Goal: Find specific page/section: Find specific page/section

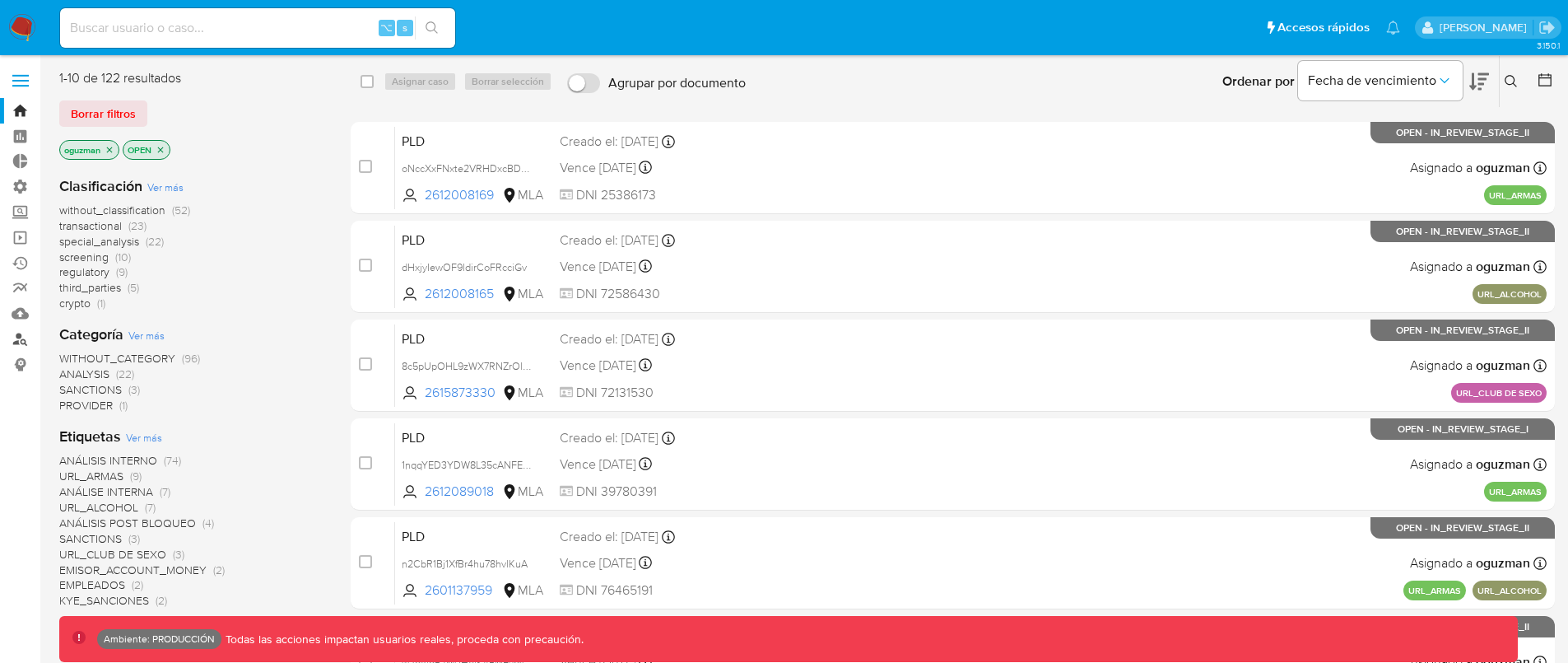
click at [20, 332] on link "Buscador de personas" at bounding box center [98, 338] width 196 height 25
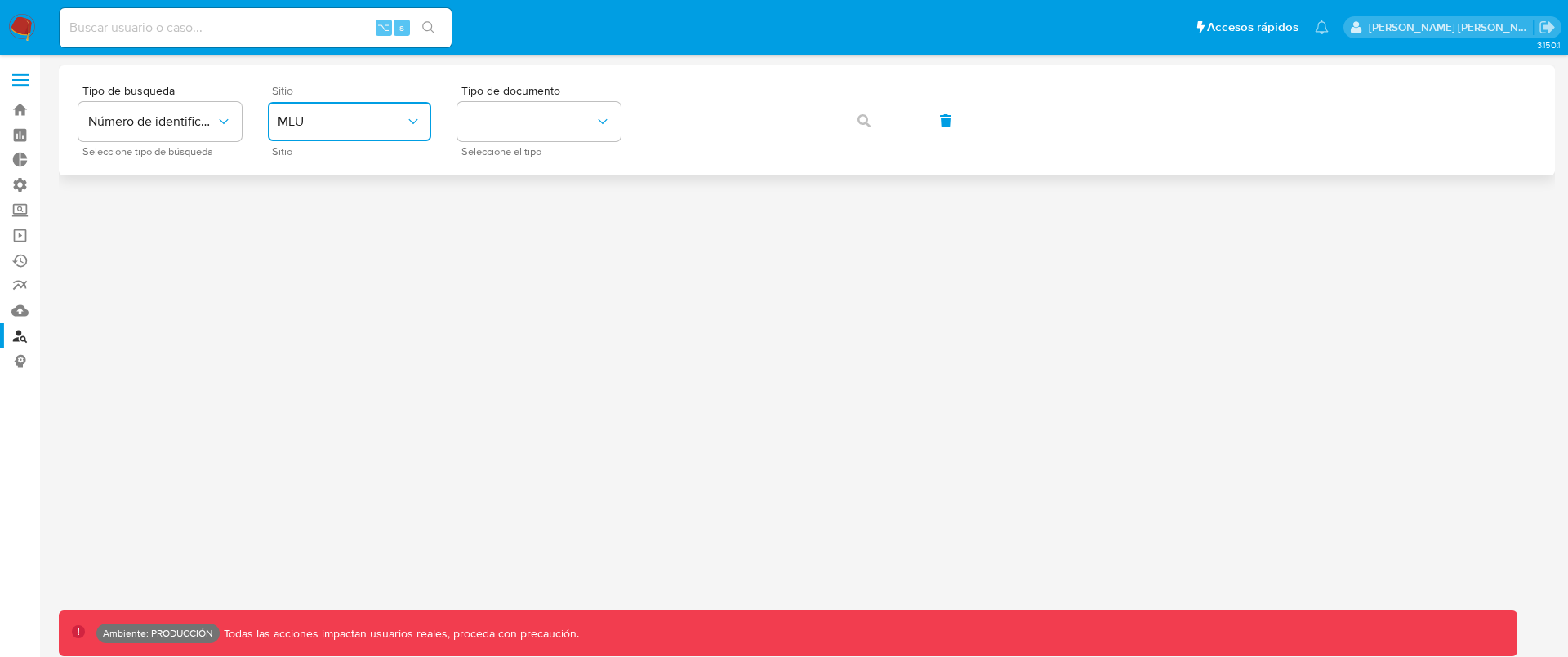
click at [371, 120] on span "MLU" at bounding box center [341, 121] width 127 height 16
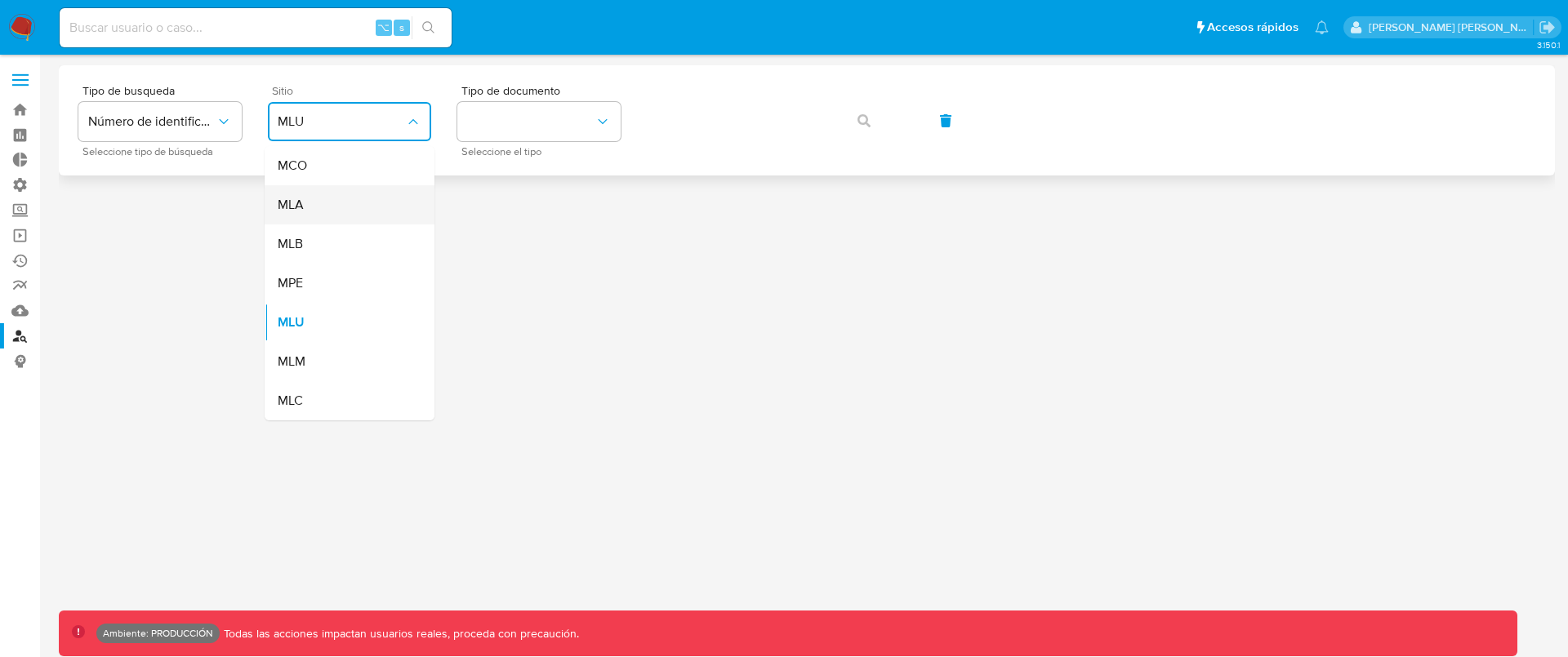
click at [382, 189] on div "MLA" at bounding box center [343, 205] width 133 height 39
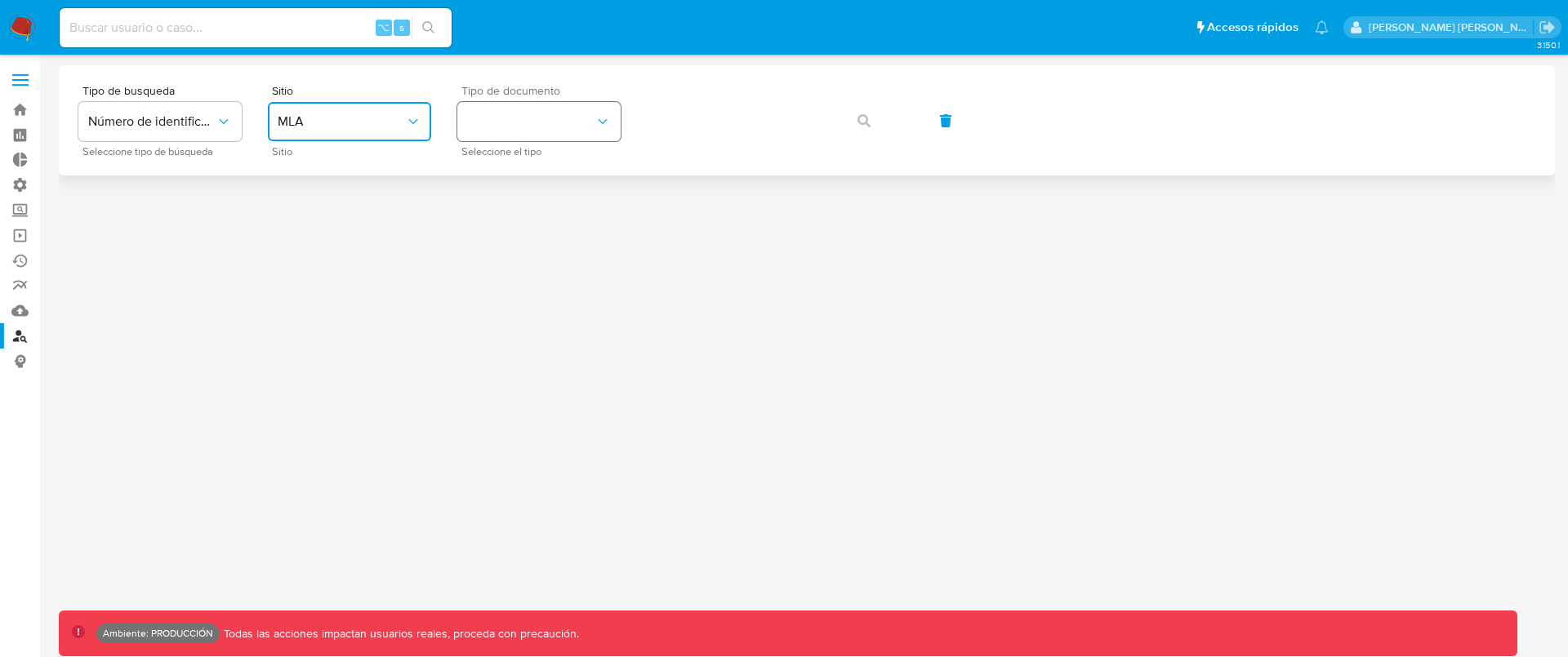
click at [558, 112] on button "identificationType" at bounding box center [539, 121] width 163 height 39
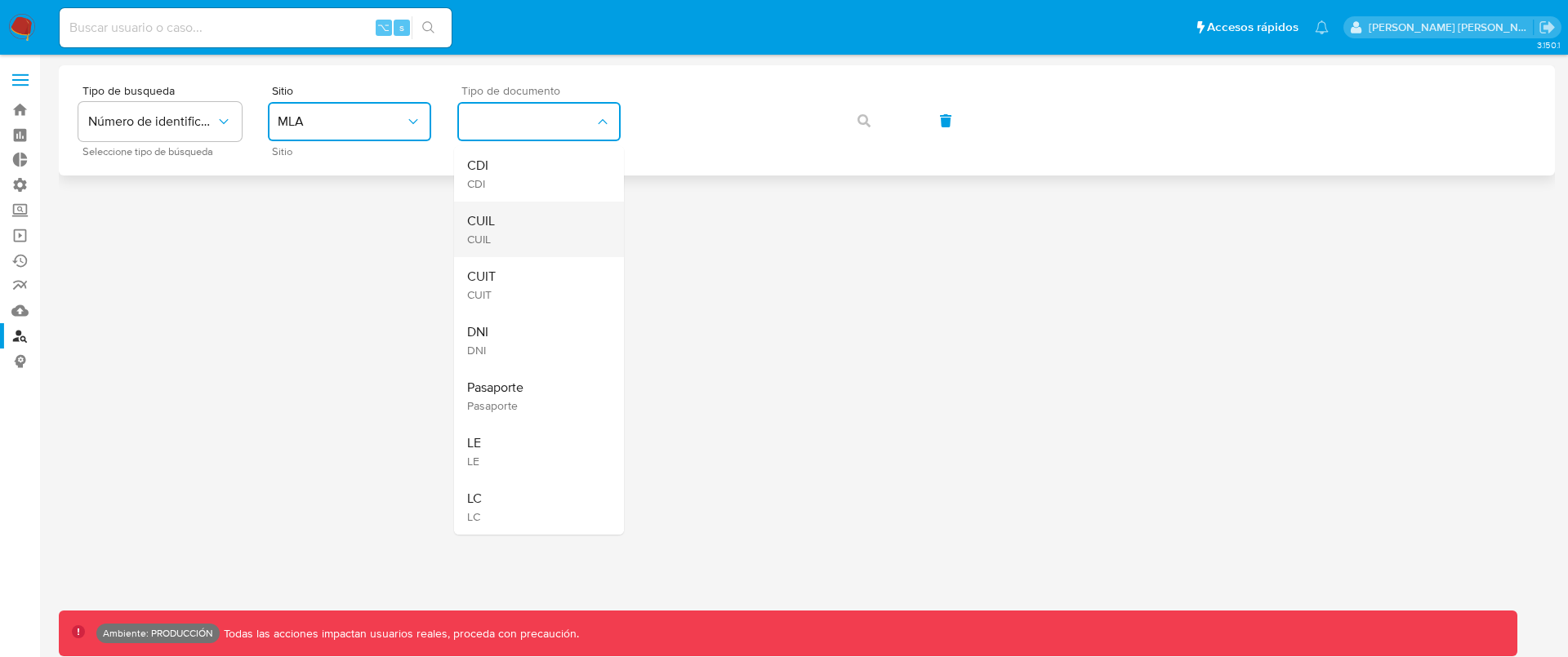
click at [546, 209] on div "CUIL CUIL" at bounding box center [533, 229] width 133 height 55
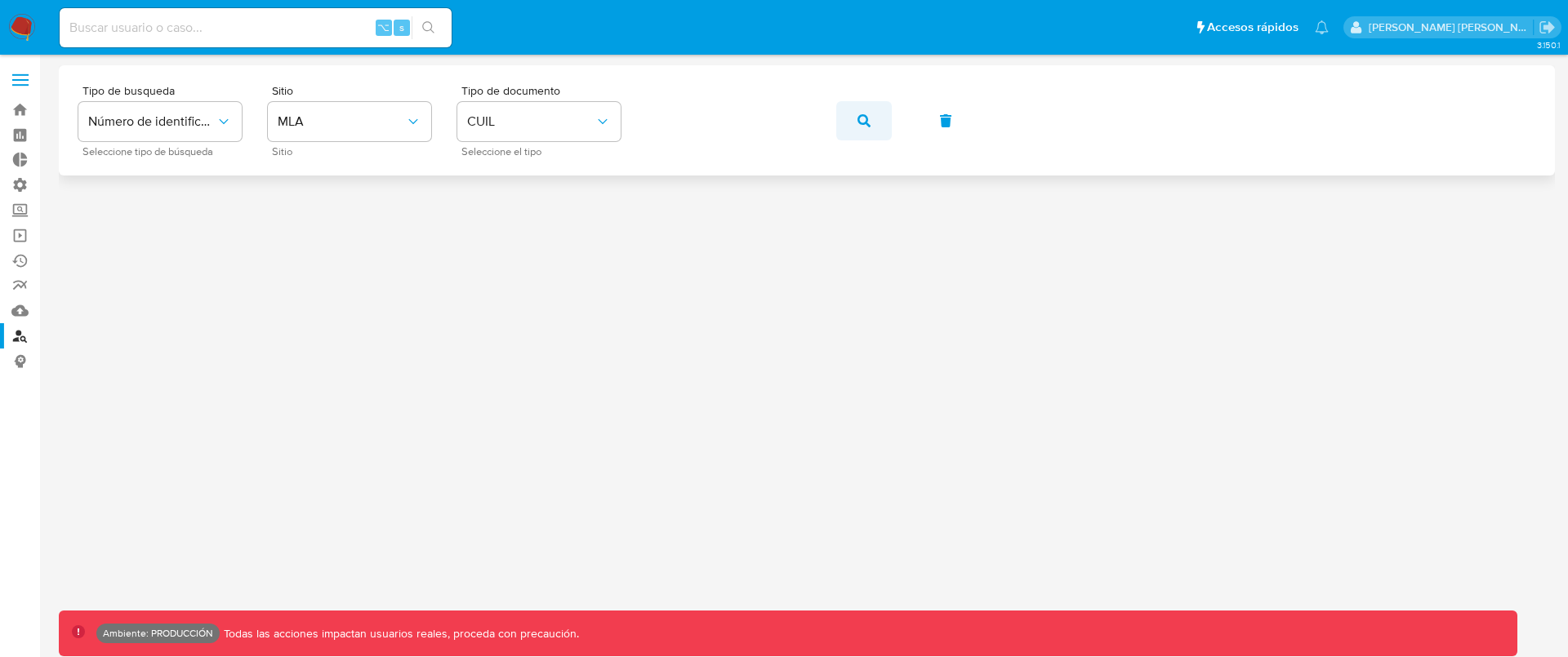
click at [858, 129] on span "button" at bounding box center [863, 120] width 13 height 35
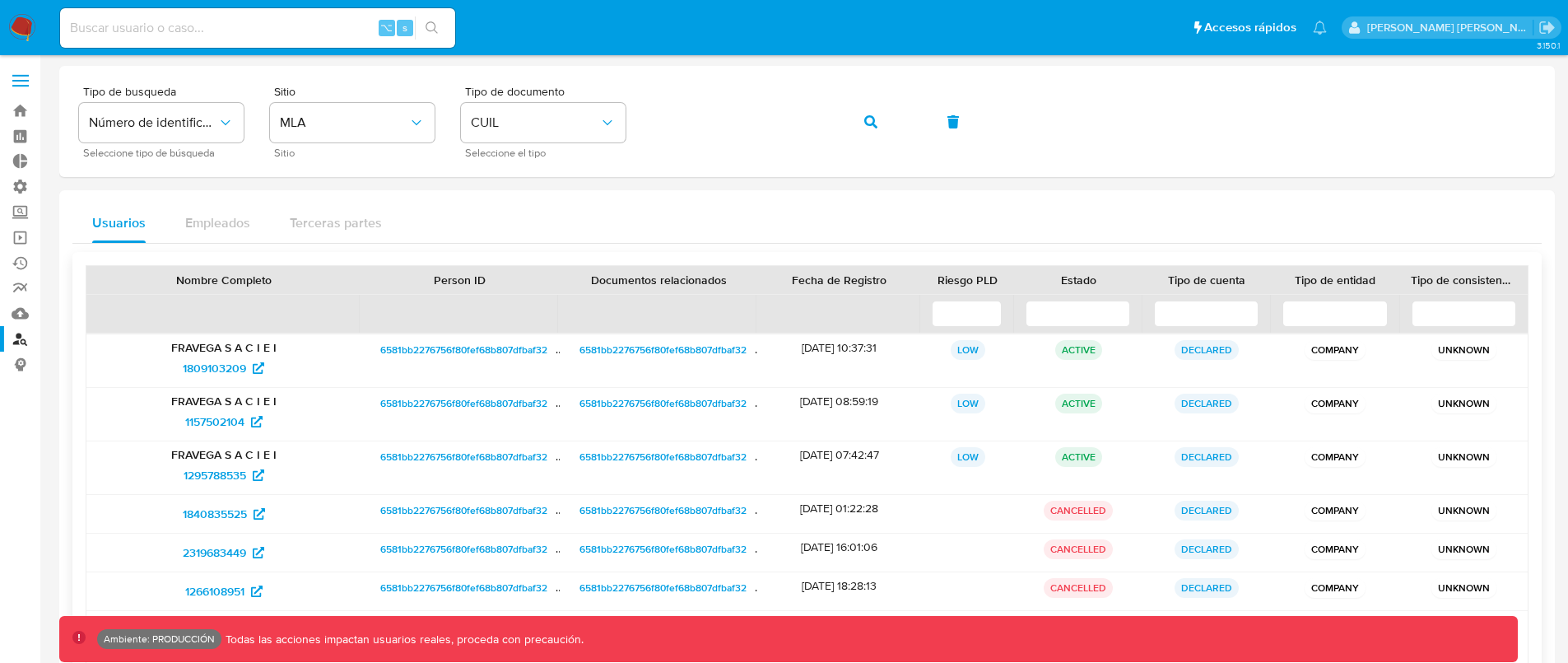
drag, startPoint x: 456, startPoint y: 347, endPoint x: 459, endPoint y: 326, distance: 21.2
click at [456, 347] on span "6581bb2276756f80fef68b807dfbaf32" at bounding box center [464, 349] width 168 height 20
